Goal: Task Accomplishment & Management: Use online tool/utility

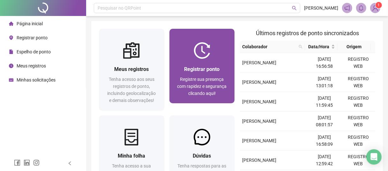
click at [202, 71] on span "Registrar ponto" at bounding box center [201, 69] width 35 height 6
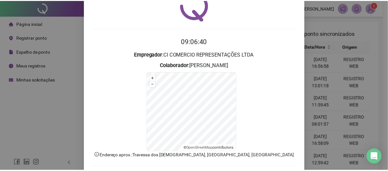
scroll to position [62, 0]
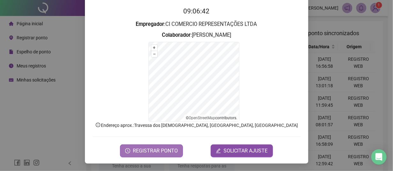
click at [153, 151] on span "REGISTRAR PONTO" at bounding box center [155, 151] width 45 height 8
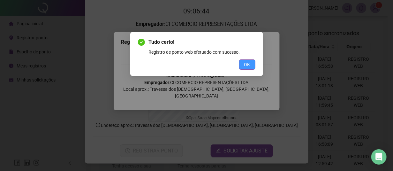
click at [245, 62] on span "OK" at bounding box center [247, 64] width 6 height 7
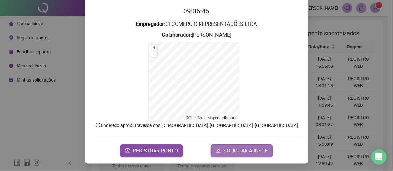
click at [233, 152] on span "SOLICITAR AJUSTE" at bounding box center [245, 151] width 44 height 8
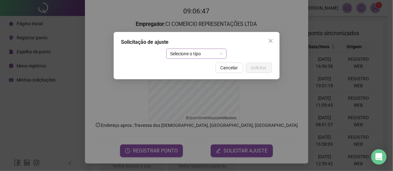
click at [208, 51] on span "Selecione o tipo" at bounding box center [196, 54] width 53 height 10
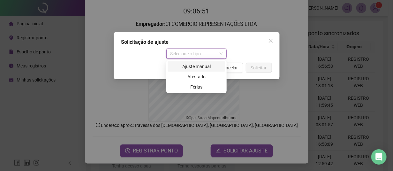
click at [200, 67] on div "Ajuste manual" at bounding box center [196, 66] width 50 height 7
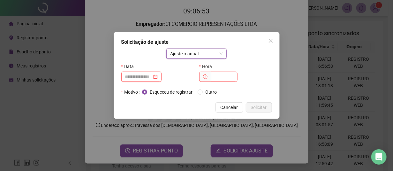
click at [141, 78] on input at bounding box center [138, 76] width 27 height 7
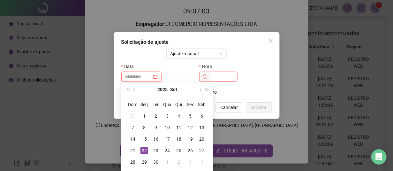
type input "**********"
click at [145, 152] on div "22" at bounding box center [144, 150] width 8 height 8
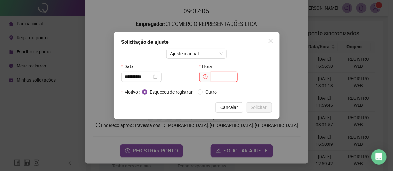
click at [218, 78] on input "text" at bounding box center [224, 76] width 26 height 10
type input "*****"
click at [207, 91] on span "Outro" at bounding box center [211, 91] width 17 height 7
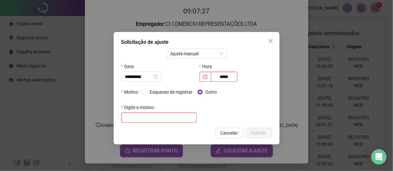
click at [133, 117] on input "text" at bounding box center [158, 117] width 75 height 10
type input "*"
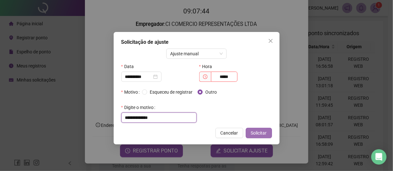
type input "**********"
click at [256, 132] on span "Solicitar" at bounding box center [259, 132] width 16 height 7
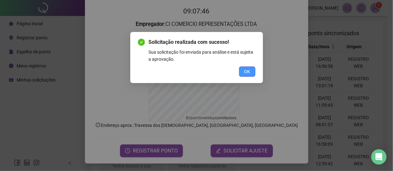
click at [249, 73] on span "OK" at bounding box center [247, 71] width 6 height 7
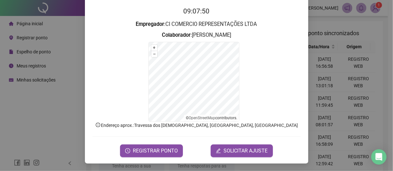
click at [28, 118] on div "Registro de ponto web 09:07:50 Empregador : CI COMERCIO REPRESENTAÇÕES LTDA Col…" at bounding box center [196, 85] width 393 height 171
